Goal: Task Accomplishment & Management: Use online tool/utility

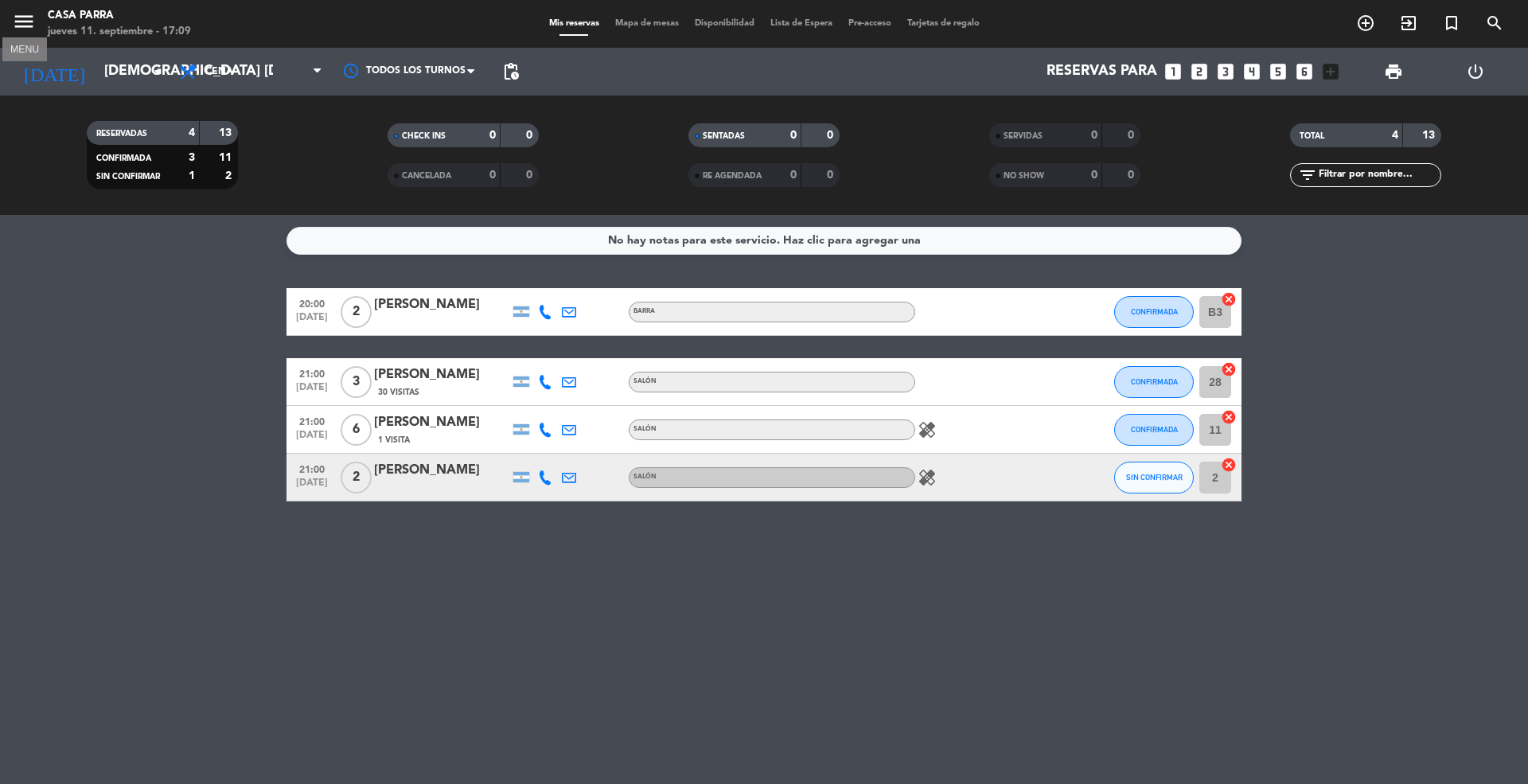
click at [24, 31] on icon "menu" at bounding box center [24, 21] width 24 height 24
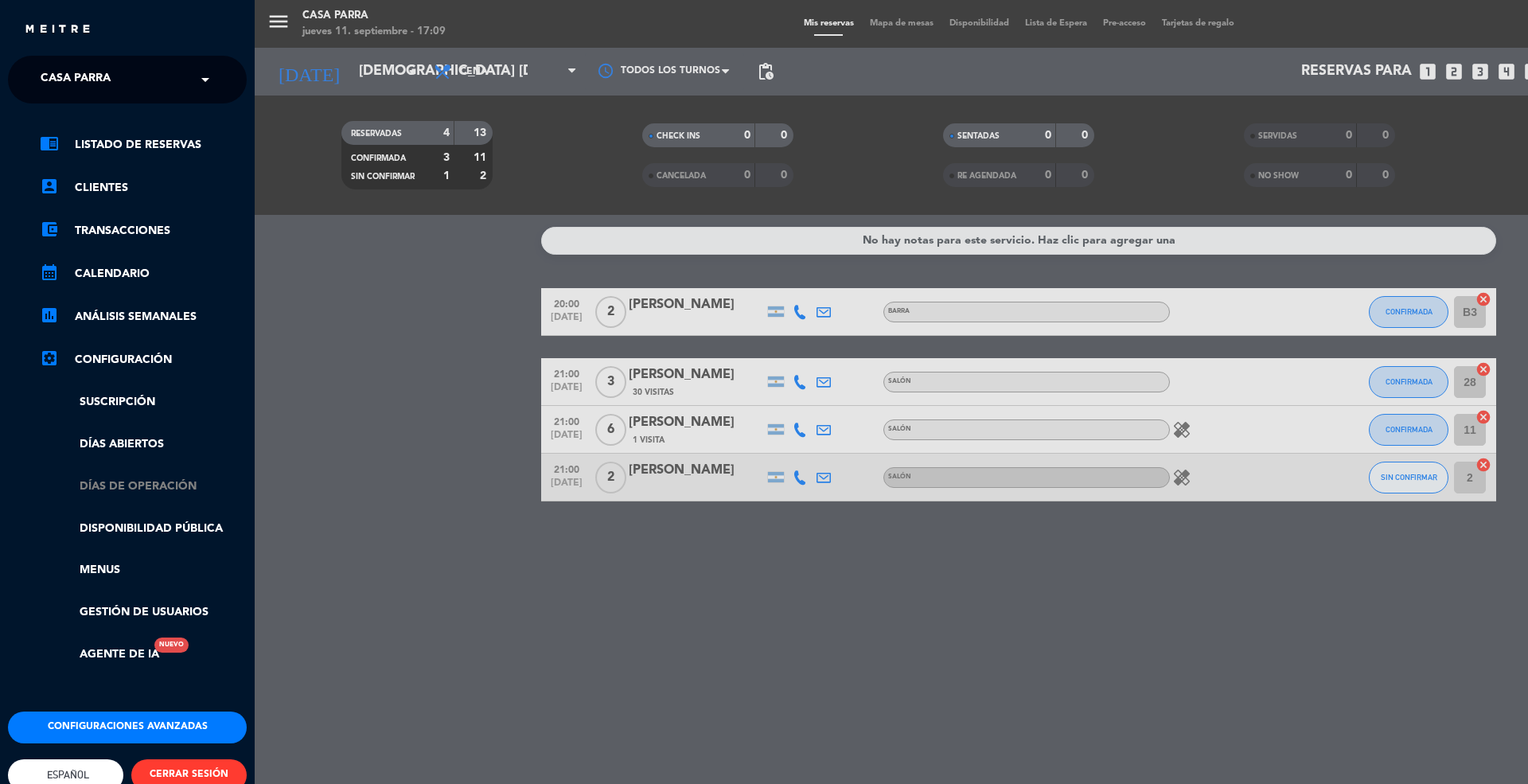
click at [151, 488] on link "Días de Operación" at bounding box center [144, 486] width 207 height 18
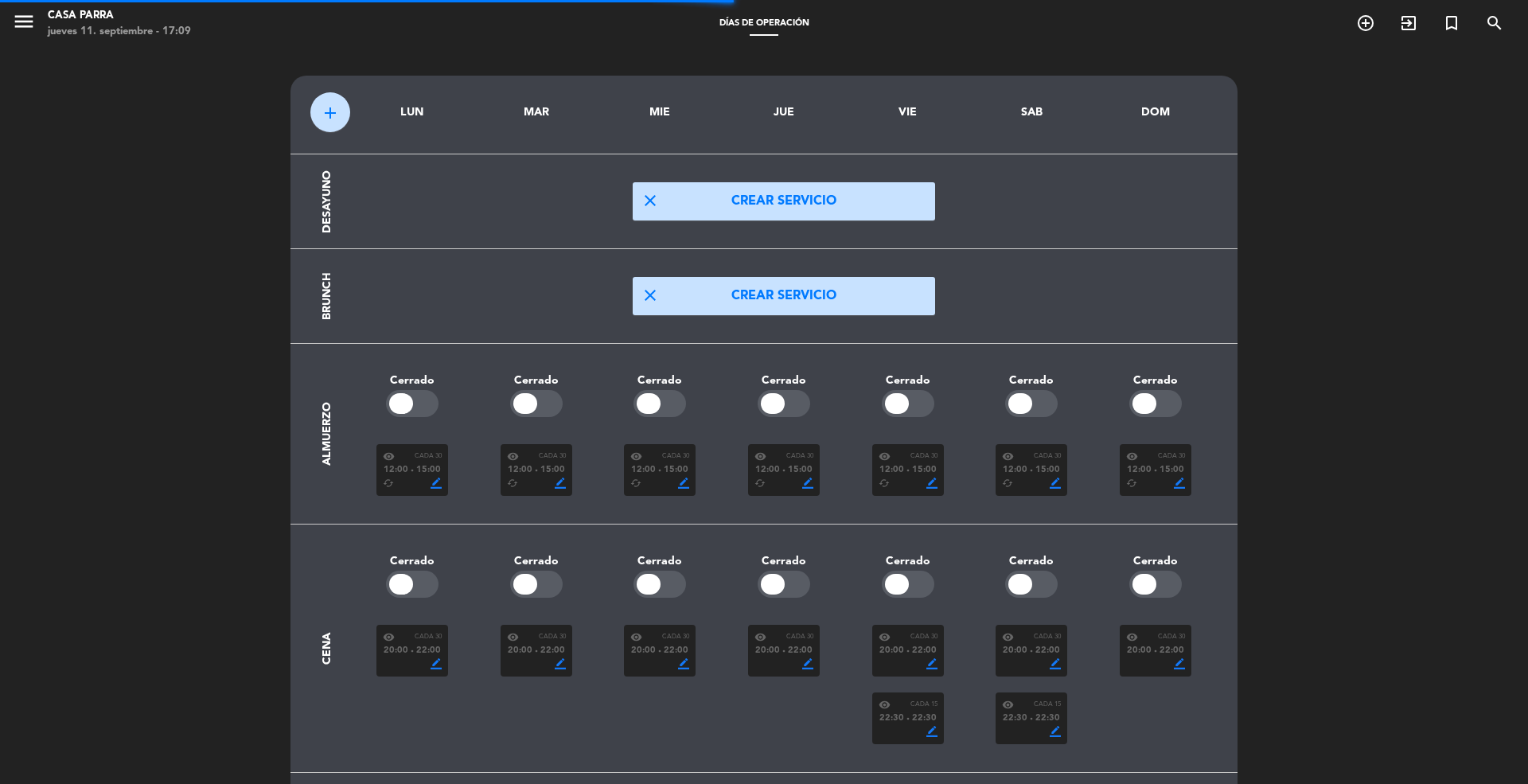
scroll to position [48, 0]
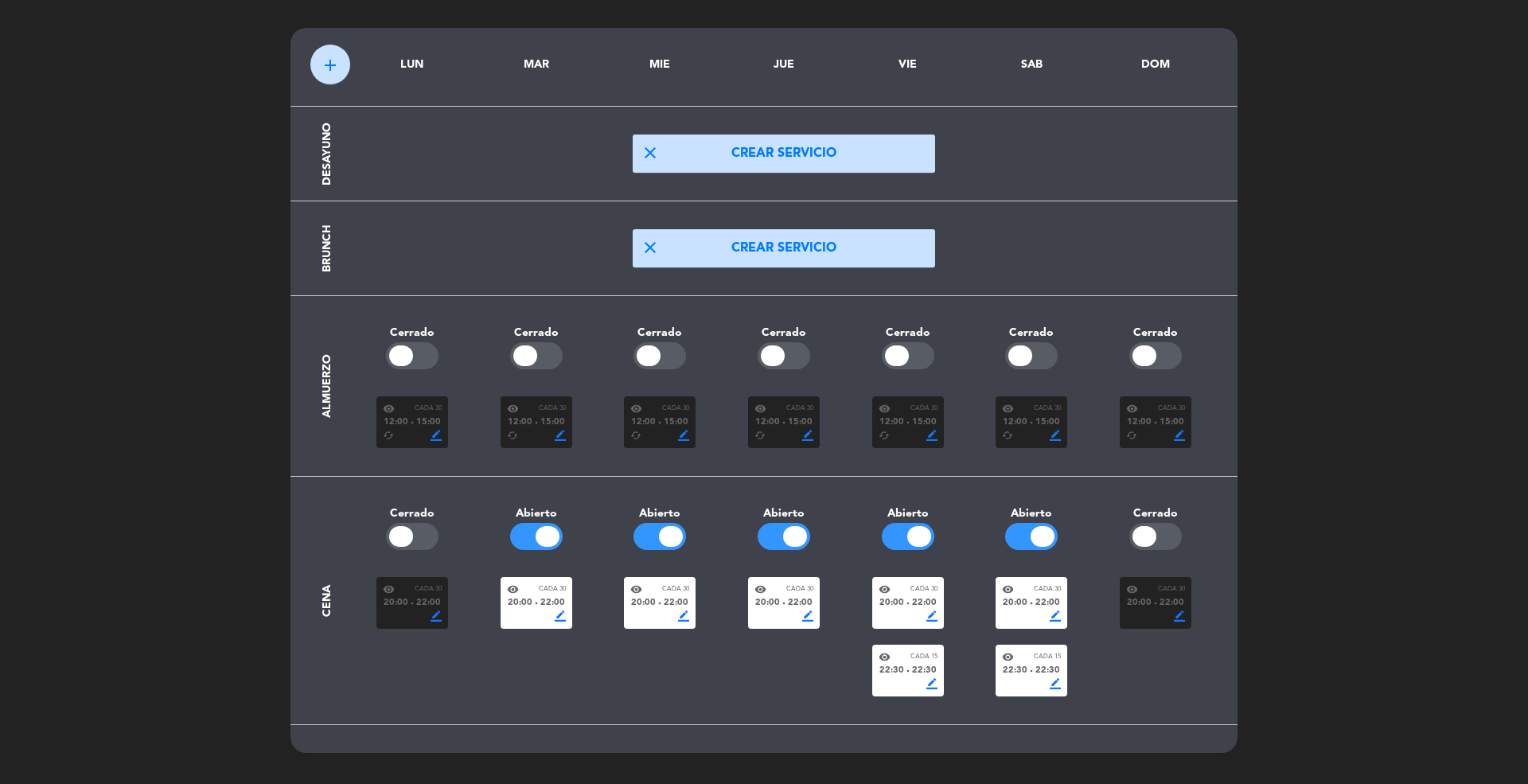
click at [800, 604] on span "22:00" at bounding box center [801, 602] width 25 height 14
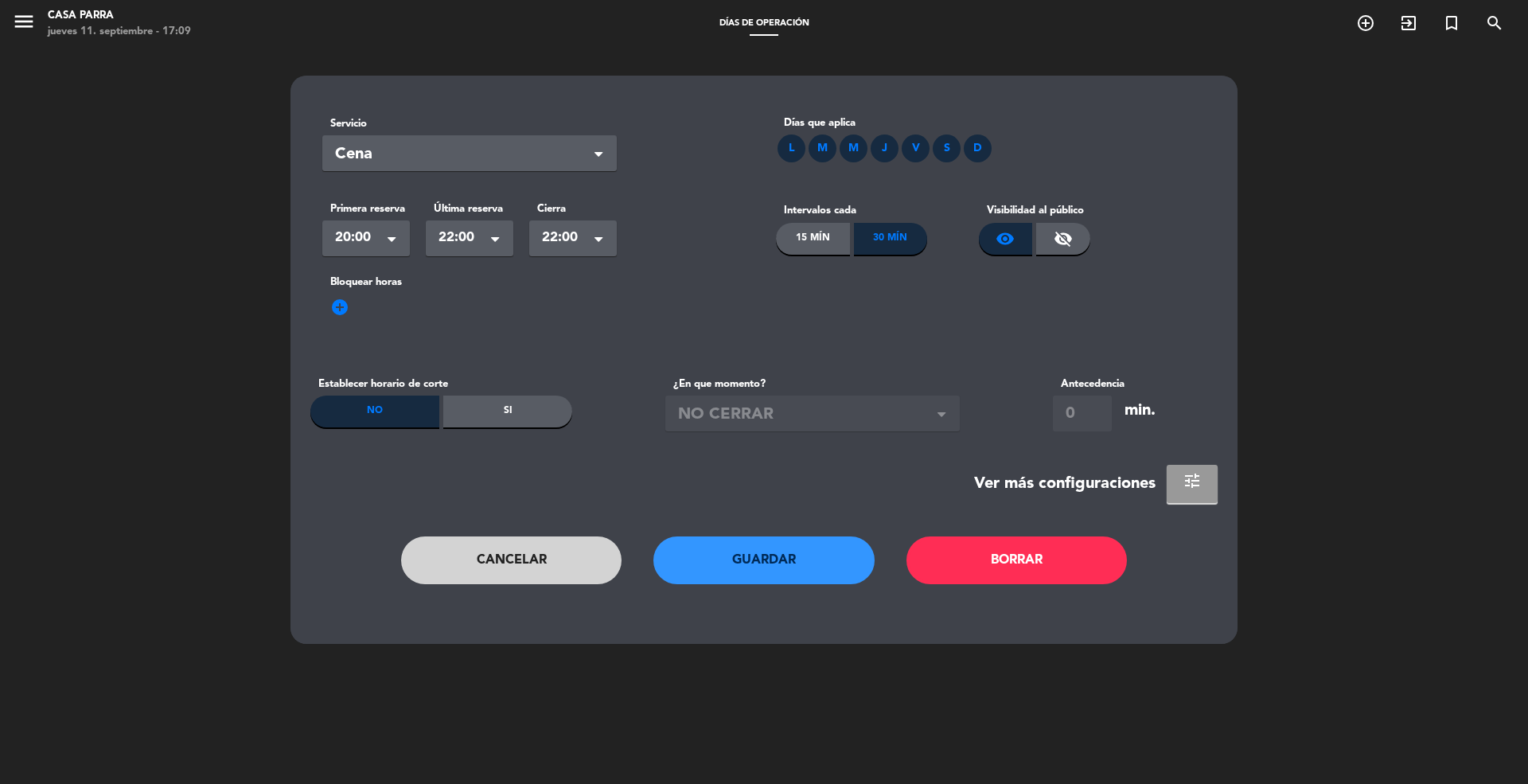
click at [1183, 484] on span "tune" at bounding box center [1192, 481] width 19 height 19
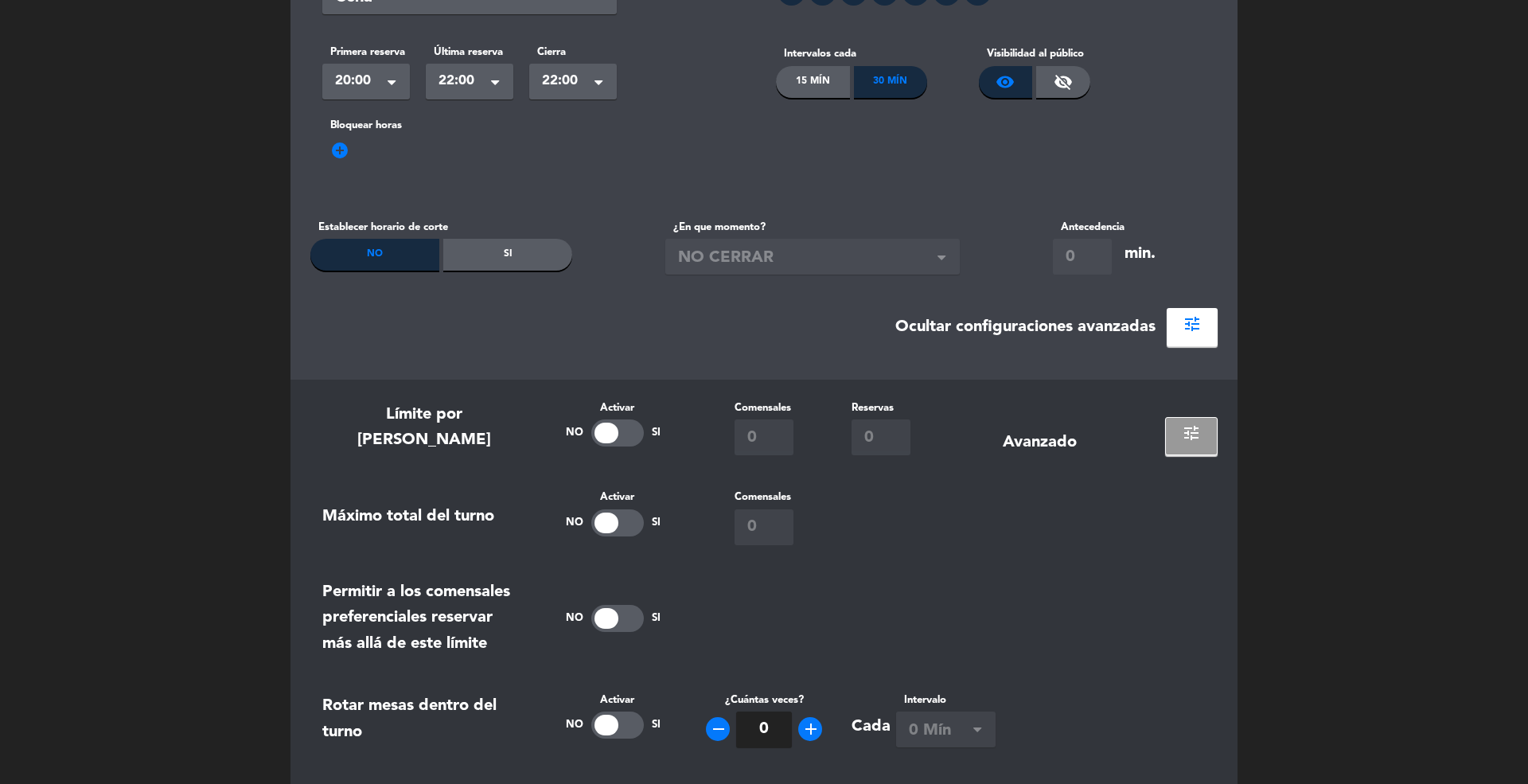
scroll to position [318, 0]
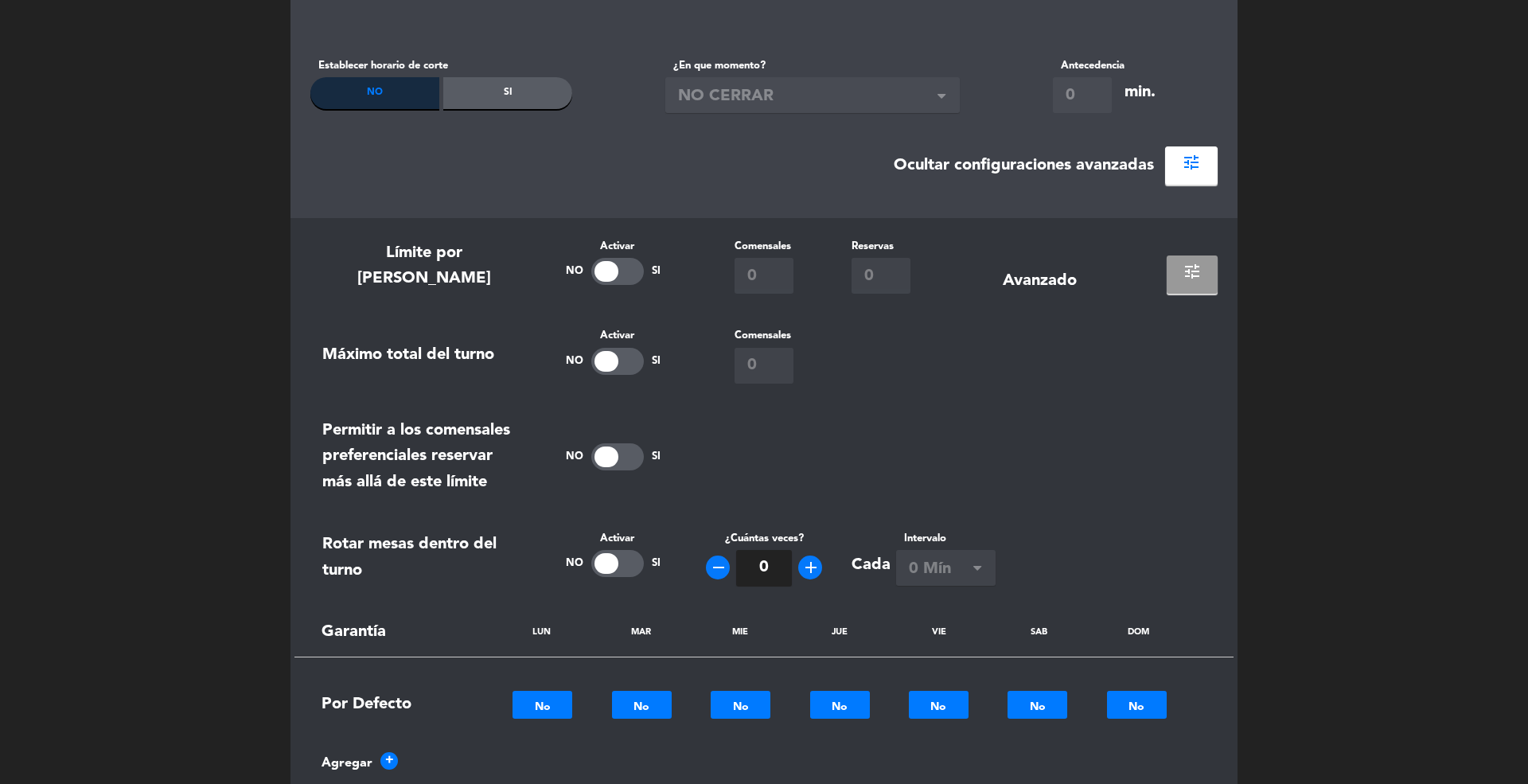
click at [1190, 278] on span "tune" at bounding box center [1192, 271] width 19 height 19
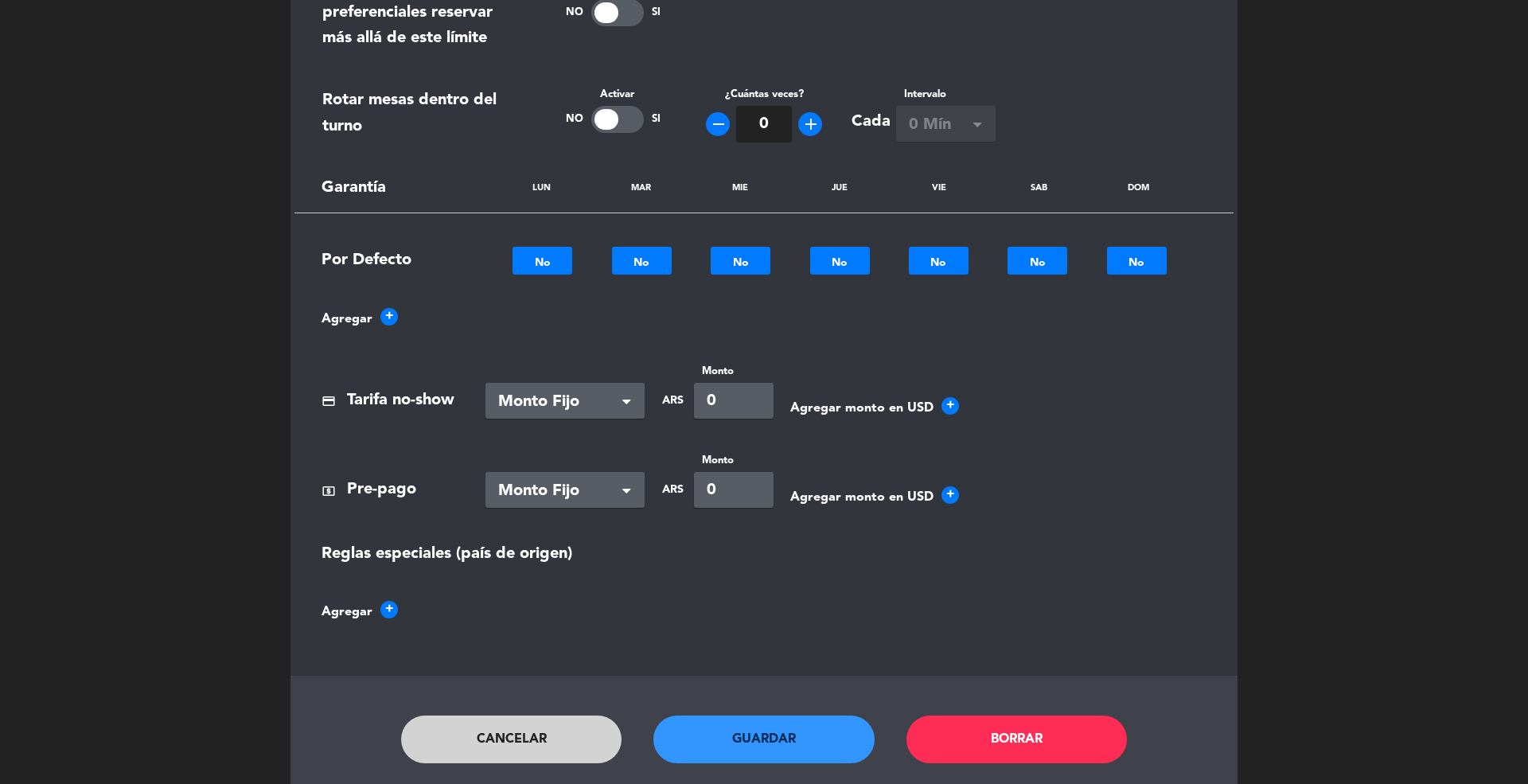
scroll to position [955, 0]
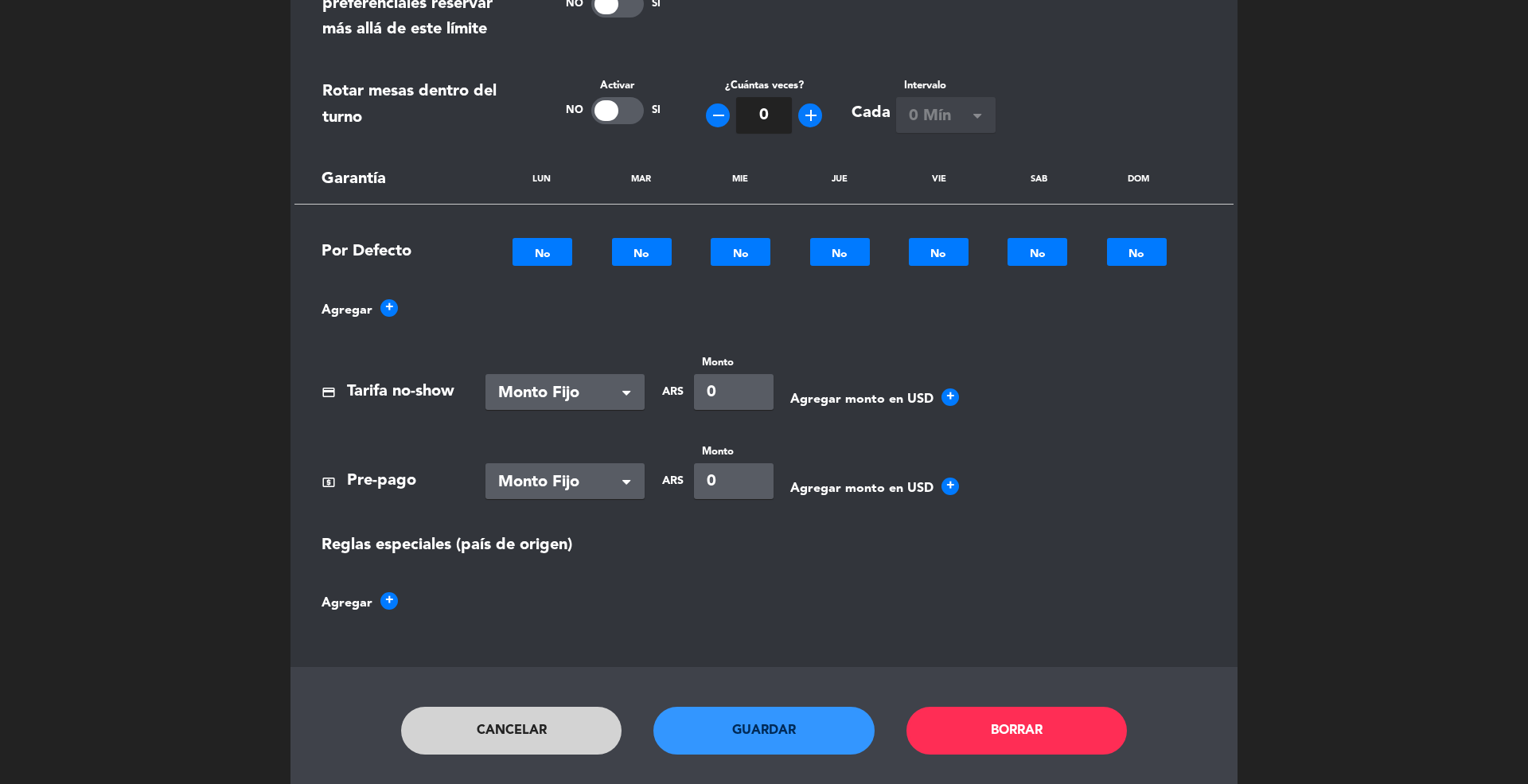
click at [599, 724] on button "Cancelar" at bounding box center [512, 730] width 222 height 48
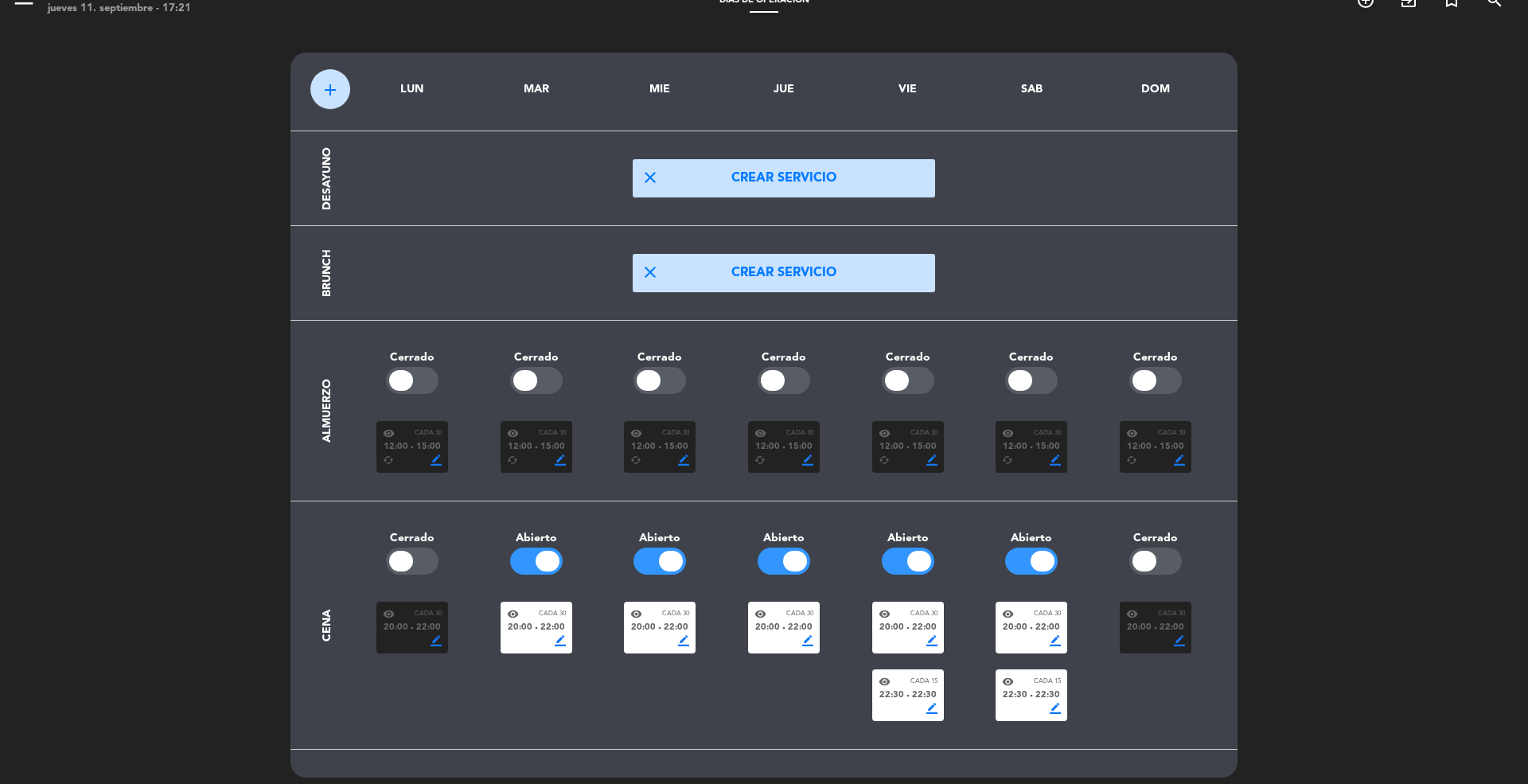
scroll to position [0, 0]
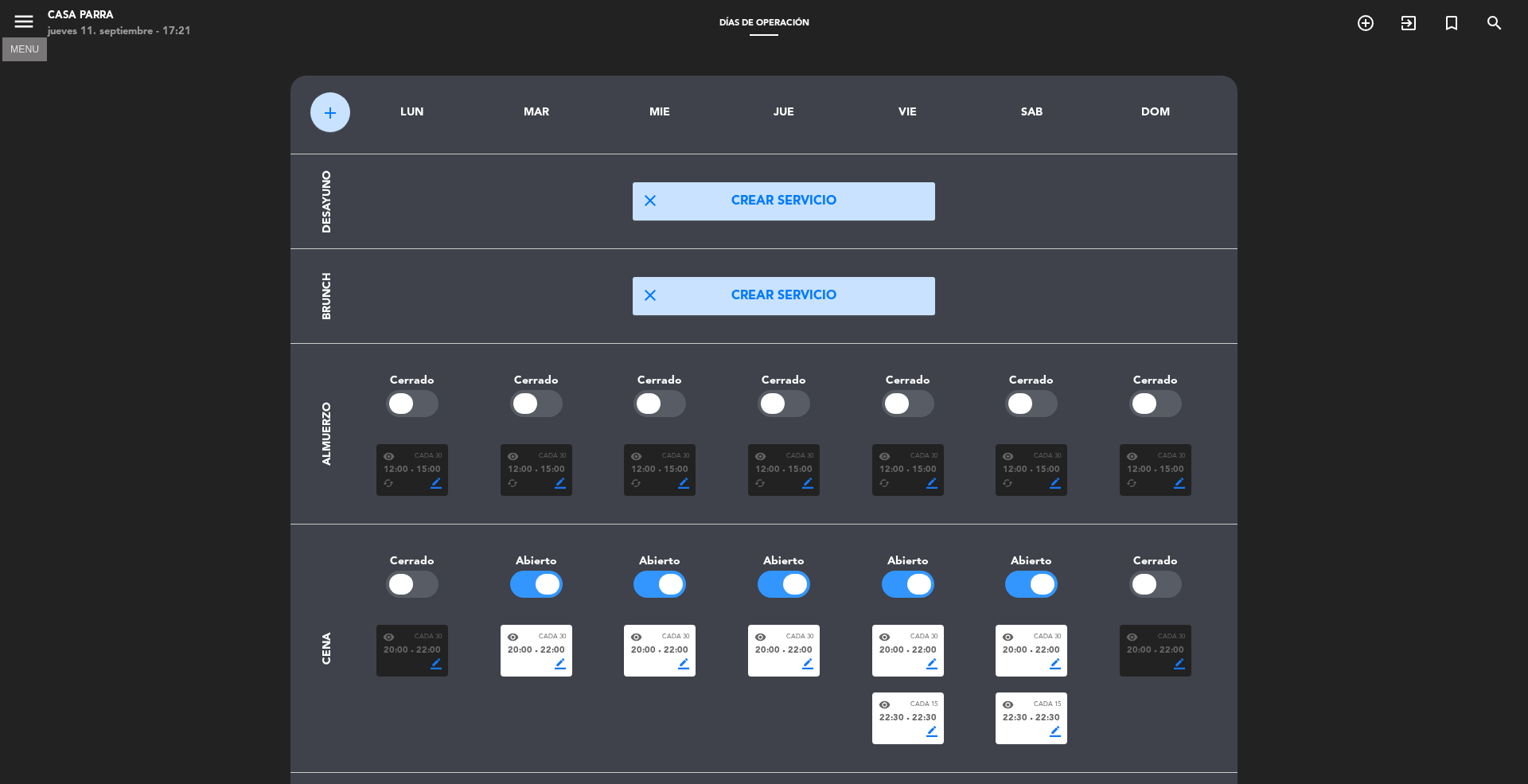
click at [27, 26] on icon "menu" at bounding box center [24, 21] width 24 height 24
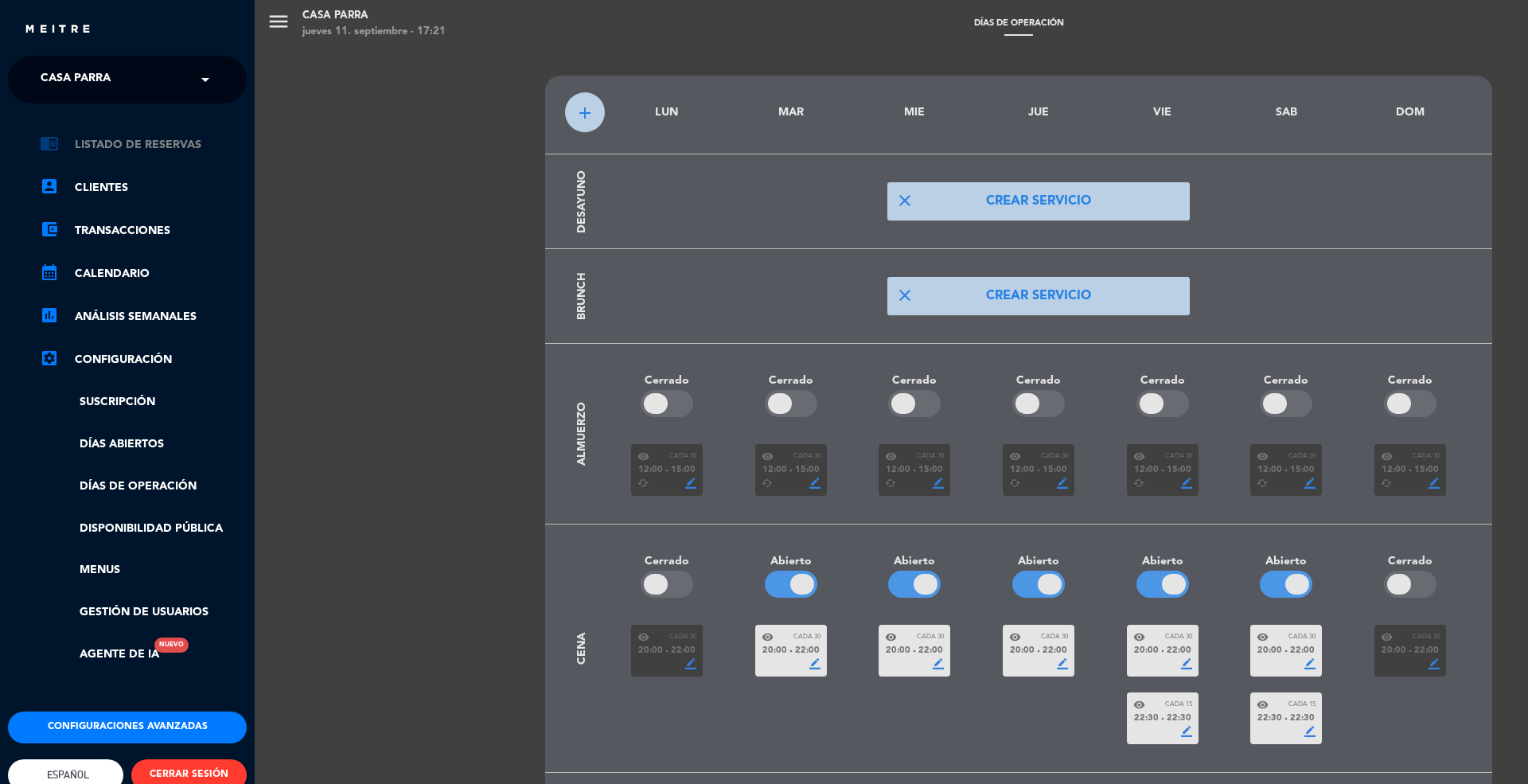
click at [139, 138] on link "chrome_reader_mode Listado de Reservas" at bounding box center [144, 144] width 207 height 19
